Goal: Transaction & Acquisition: Purchase product/service

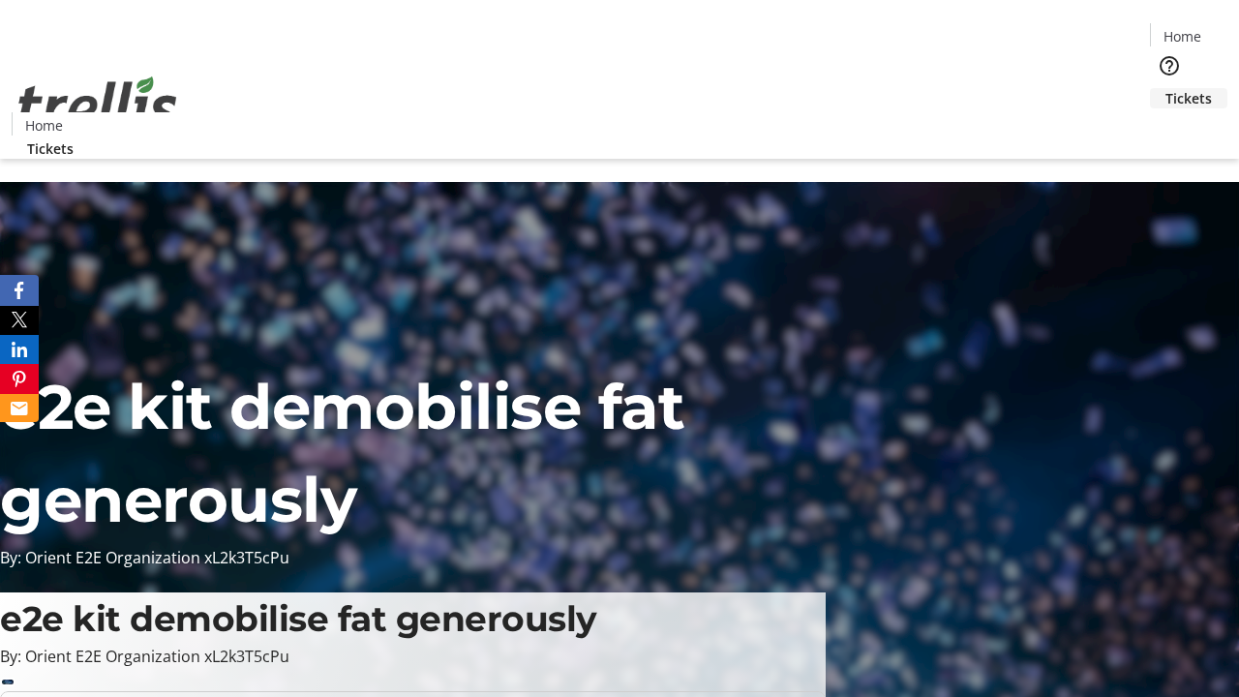
click at [1165, 88] on span "Tickets" at bounding box center [1188, 98] width 46 height 20
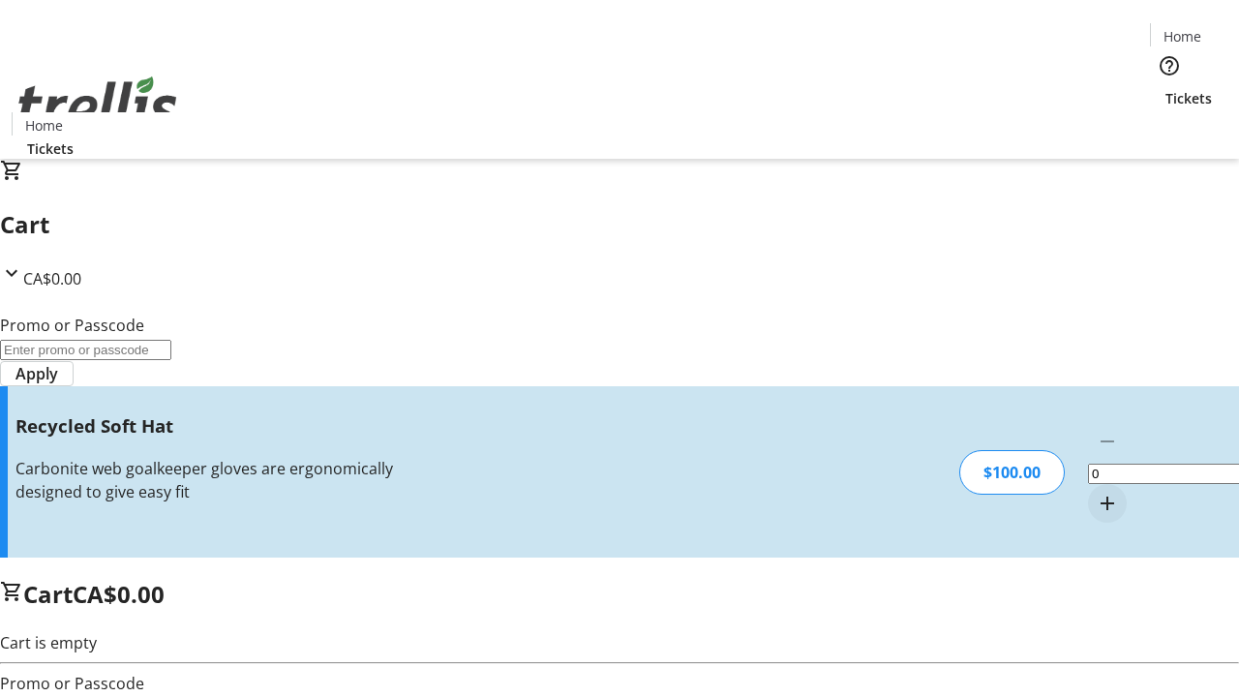
click at [1096, 492] on mat-icon "Increment by one" at bounding box center [1107, 503] width 23 height 23
type input "1"
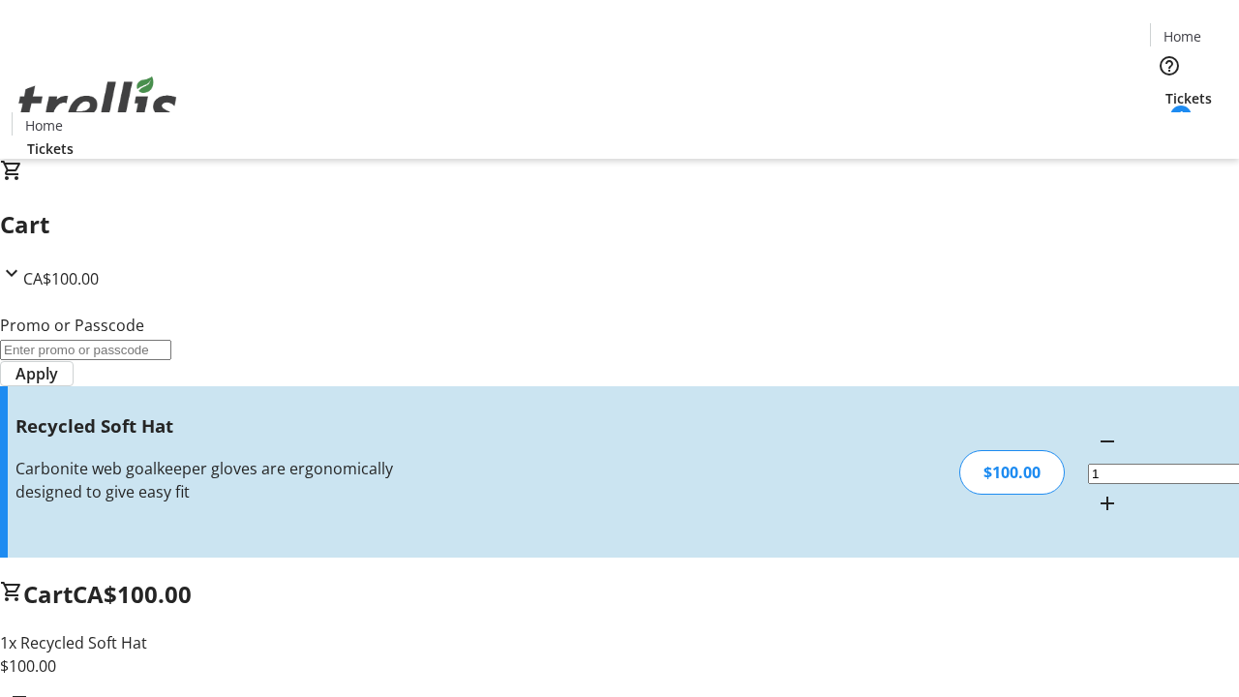
type input "FREE"
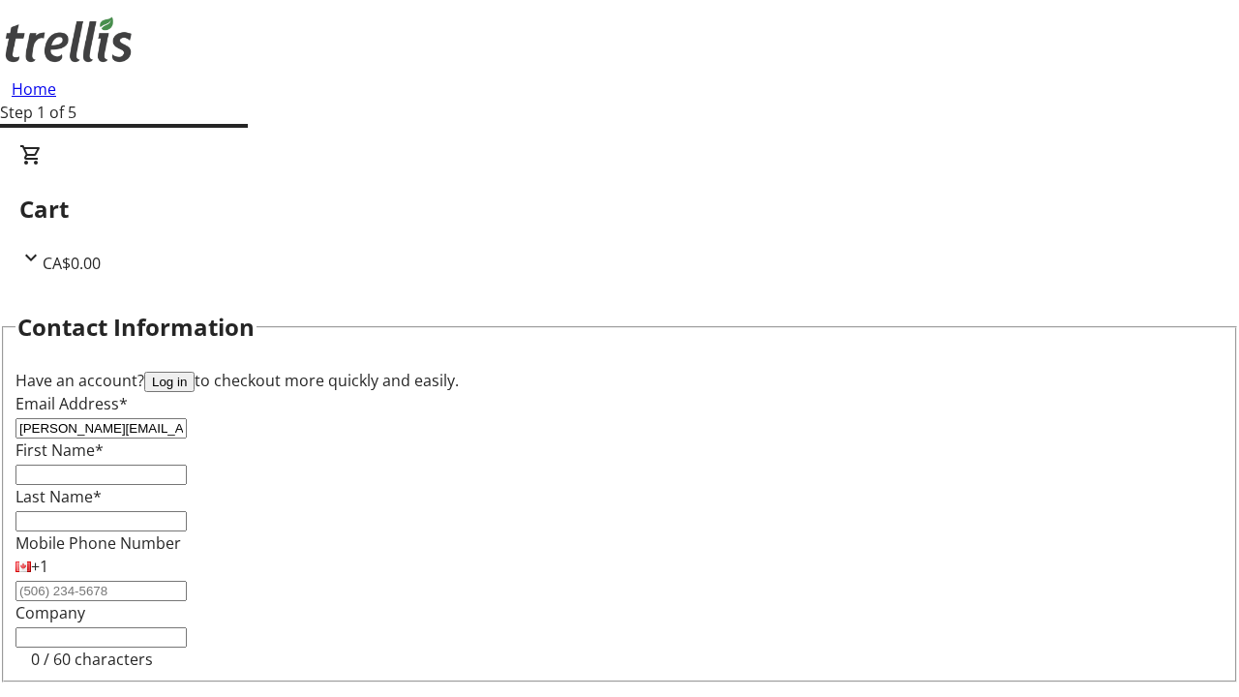
type input "[PERSON_NAME][EMAIL_ADDRESS][DOMAIN_NAME]"
type input "[PERSON_NAME]"
